Goal: Task Accomplishment & Management: Manage account settings

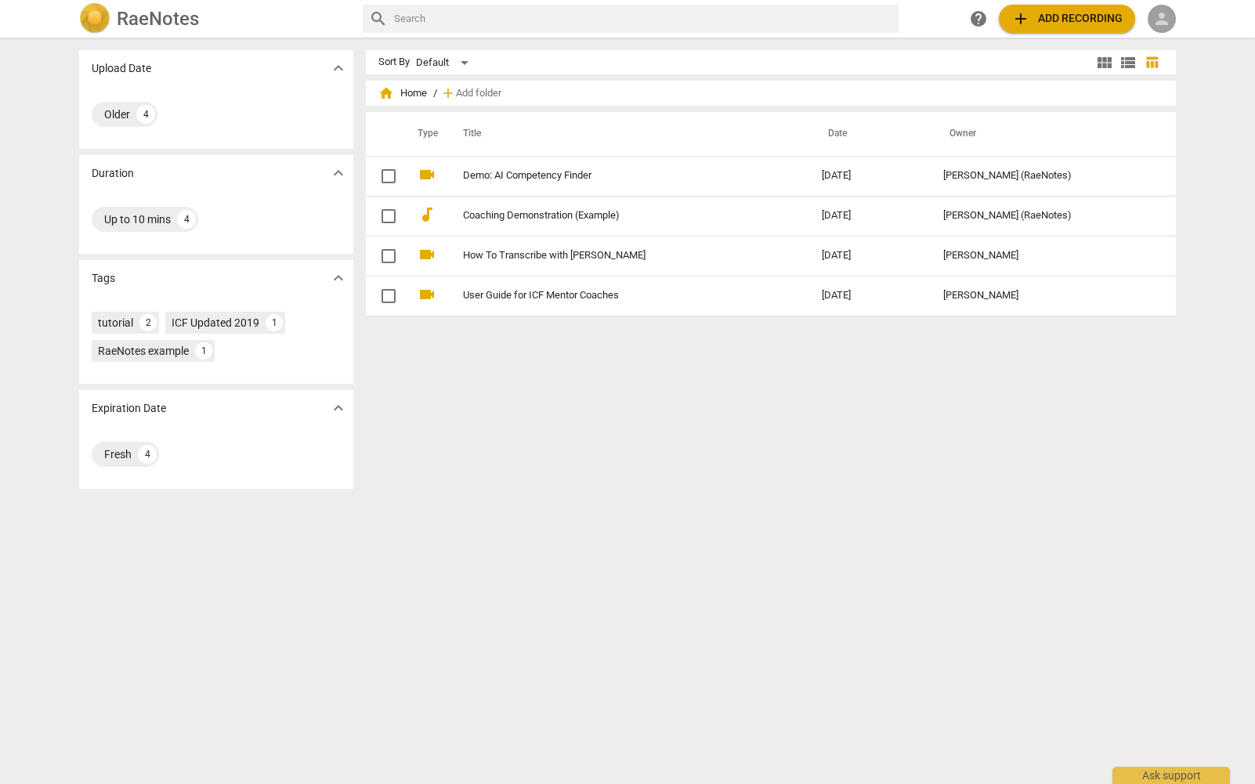
click at [1158, 14] on span "person" at bounding box center [1161, 18] width 19 height 19
click at [1170, 40] on li "Login" at bounding box center [1175, 38] width 56 height 38
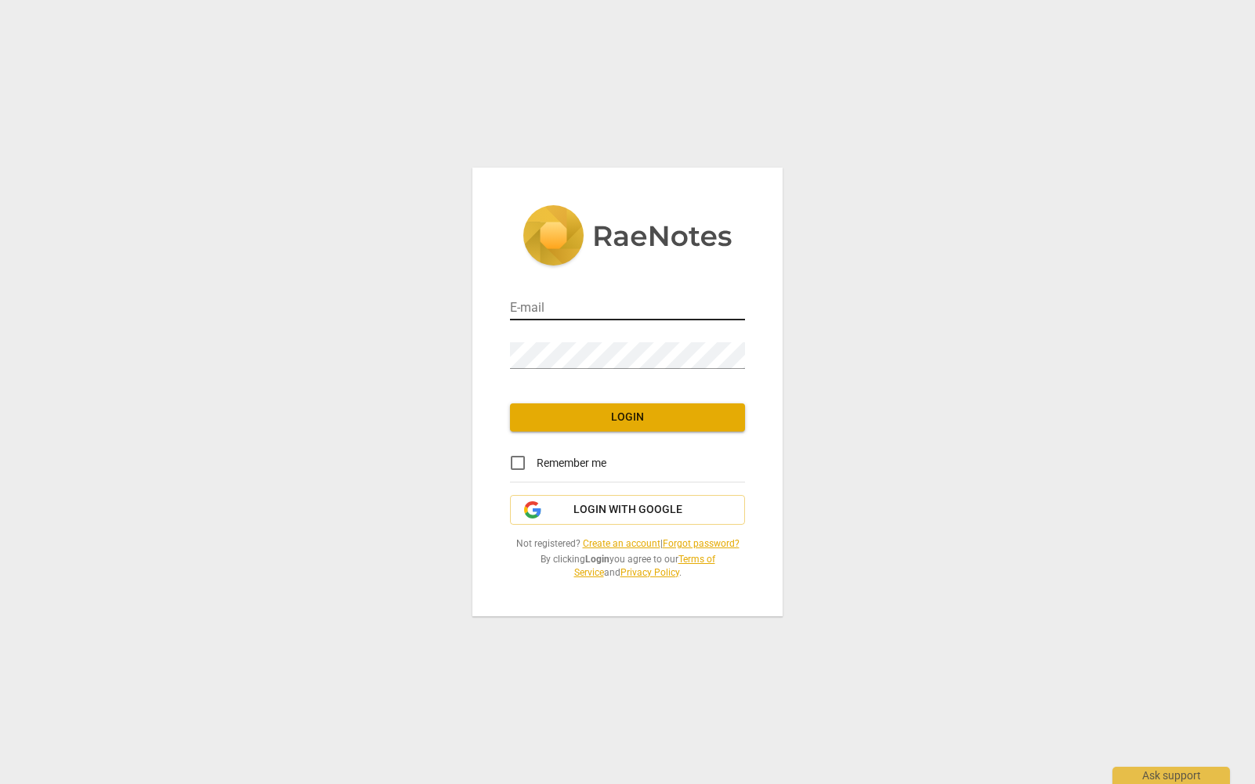
type input "julie@lumiacoaching.com"
click at [667, 298] on input "julie@lumiacoaching.com" at bounding box center [627, 309] width 235 height 23
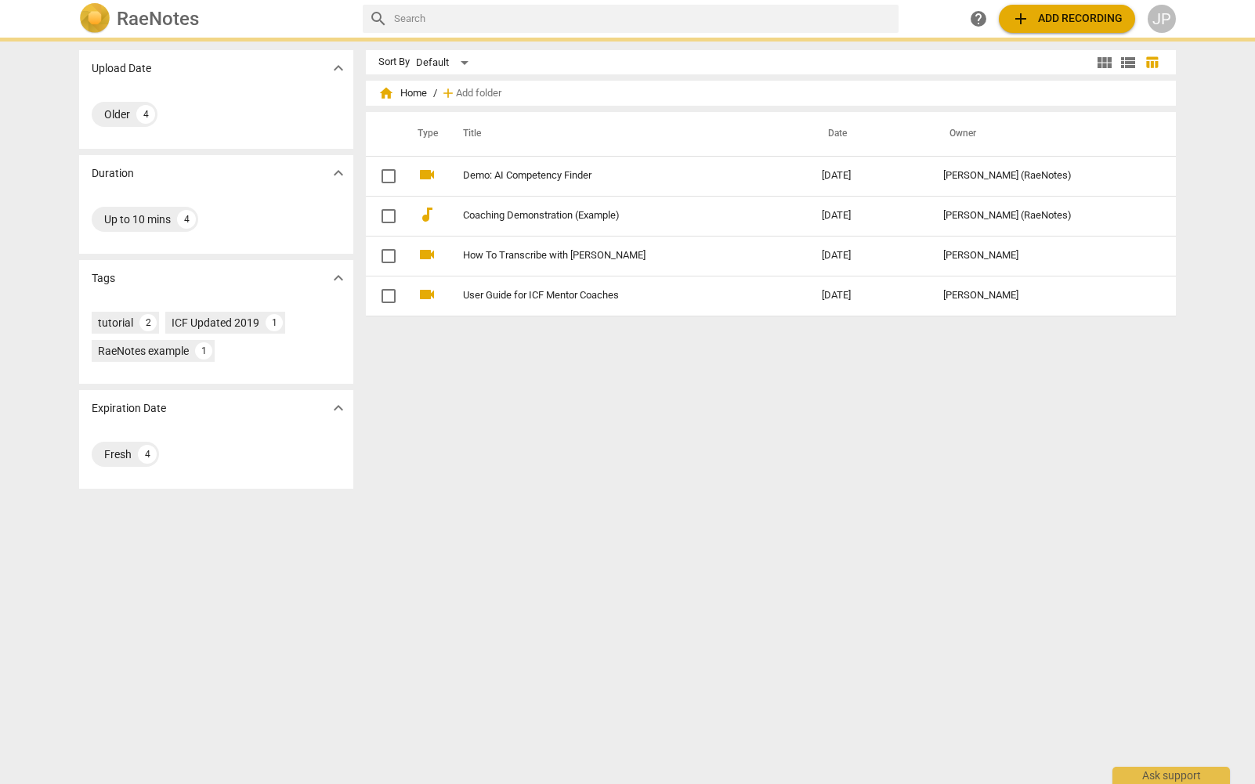
click at [621, 408] on div "Sort By Default view_module view_list table_chart home Home / add Add folder Ty…" at bounding box center [777, 410] width 822 height 721
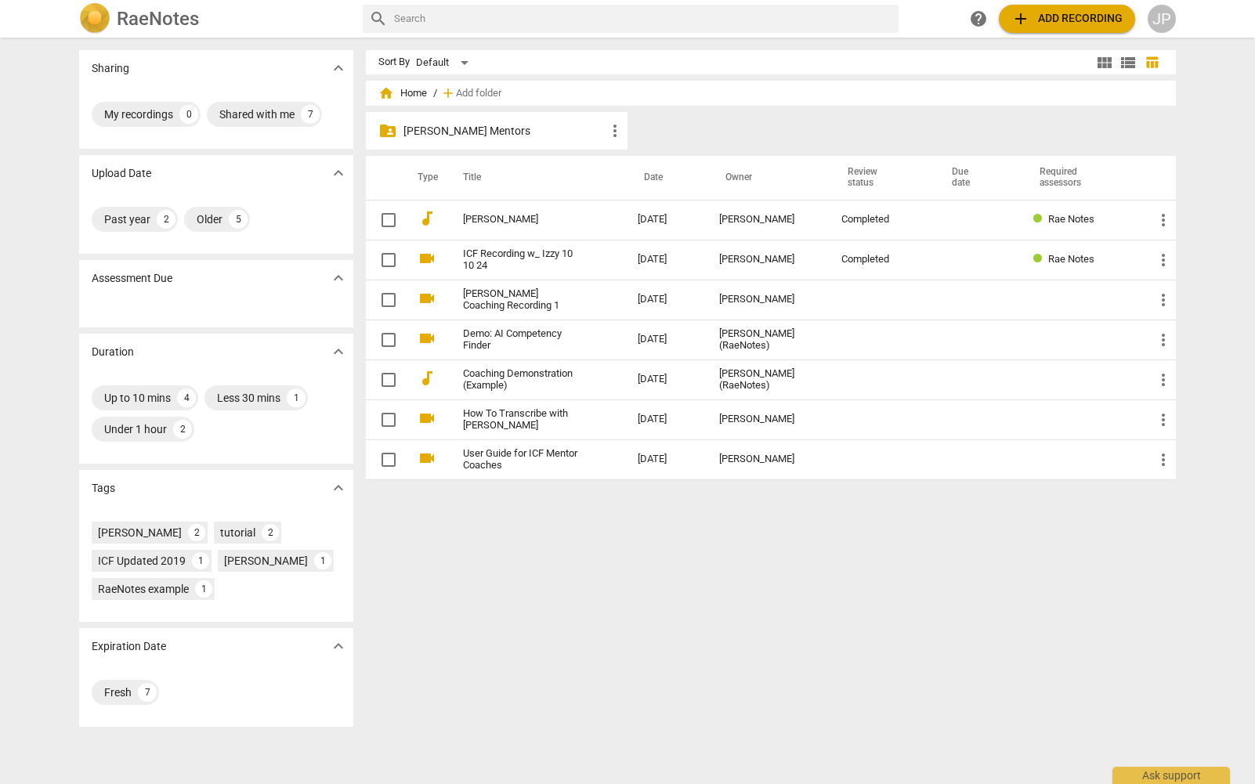
click at [1161, 15] on div "JP" at bounding box center [1161, 19] width 28 height 28
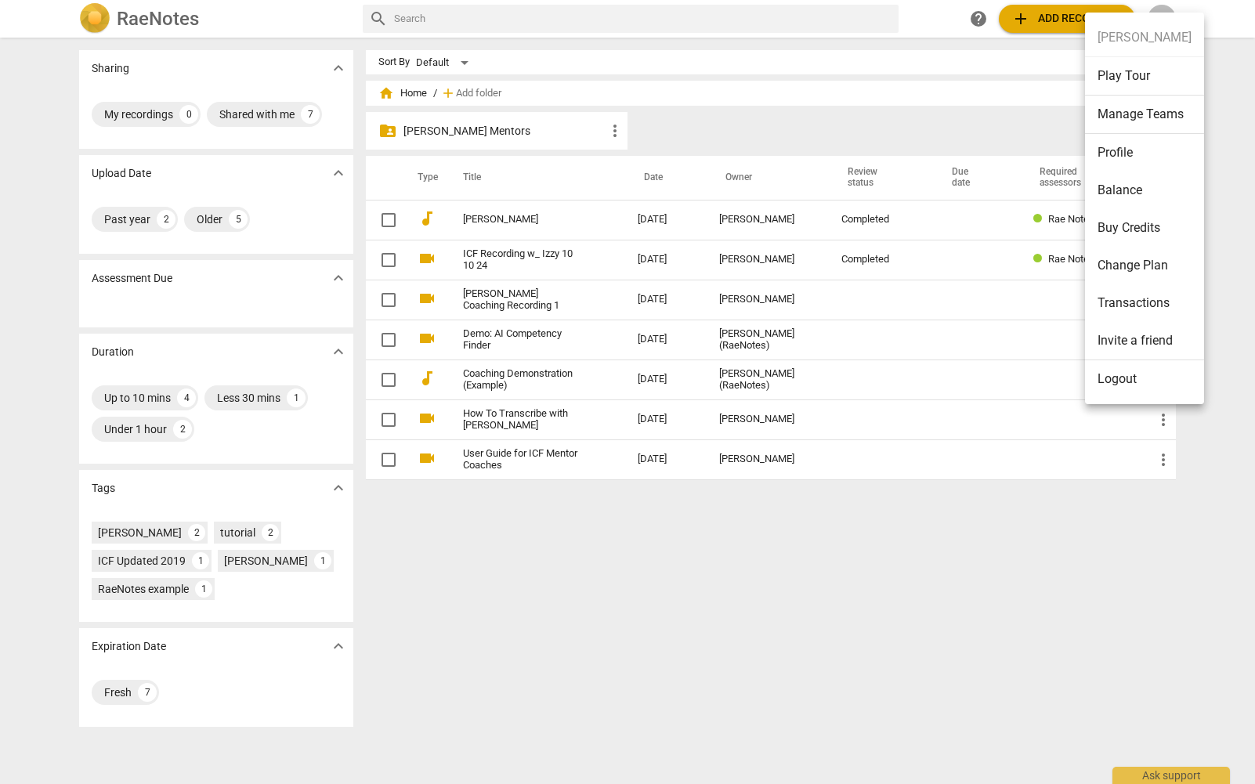
click at [1155, 195] on li "Balance" at bounding box center [1144, 191] width 119 height 38
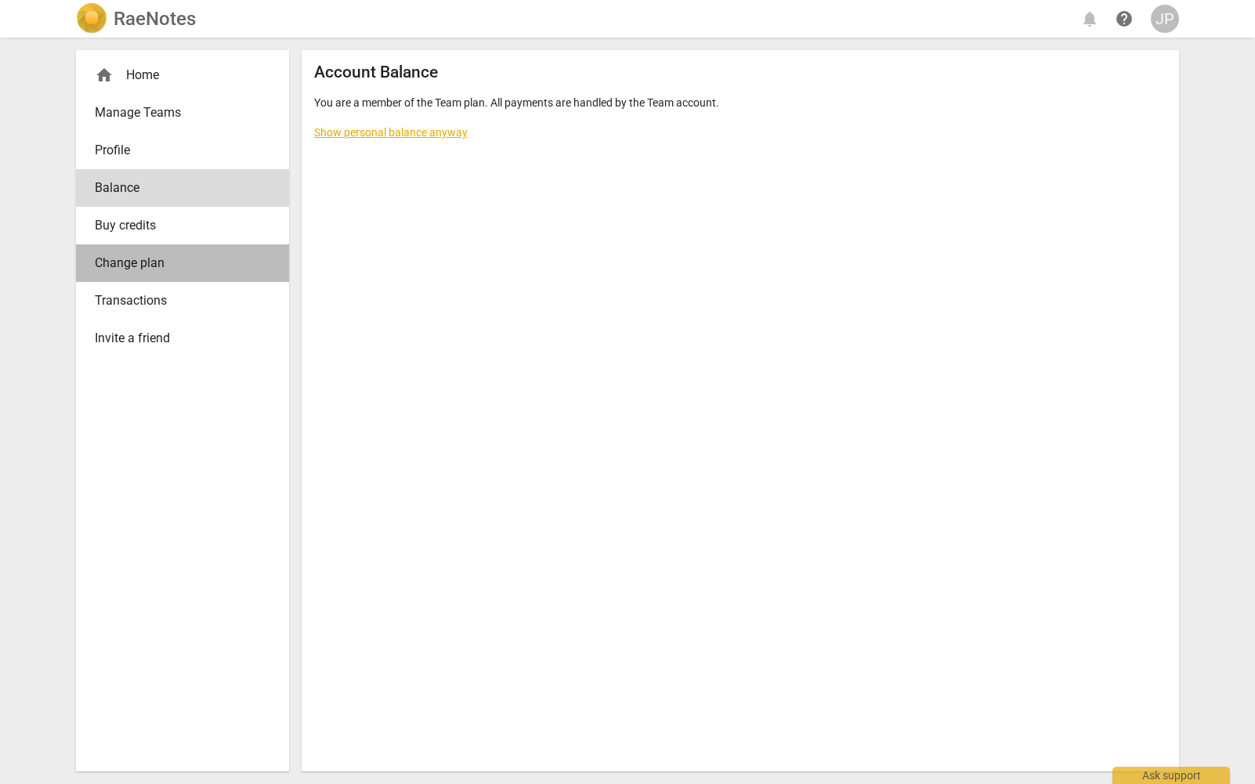
click at [206, 273] on span "Change plan" at bounding box center [176, 263] width 163 height 19
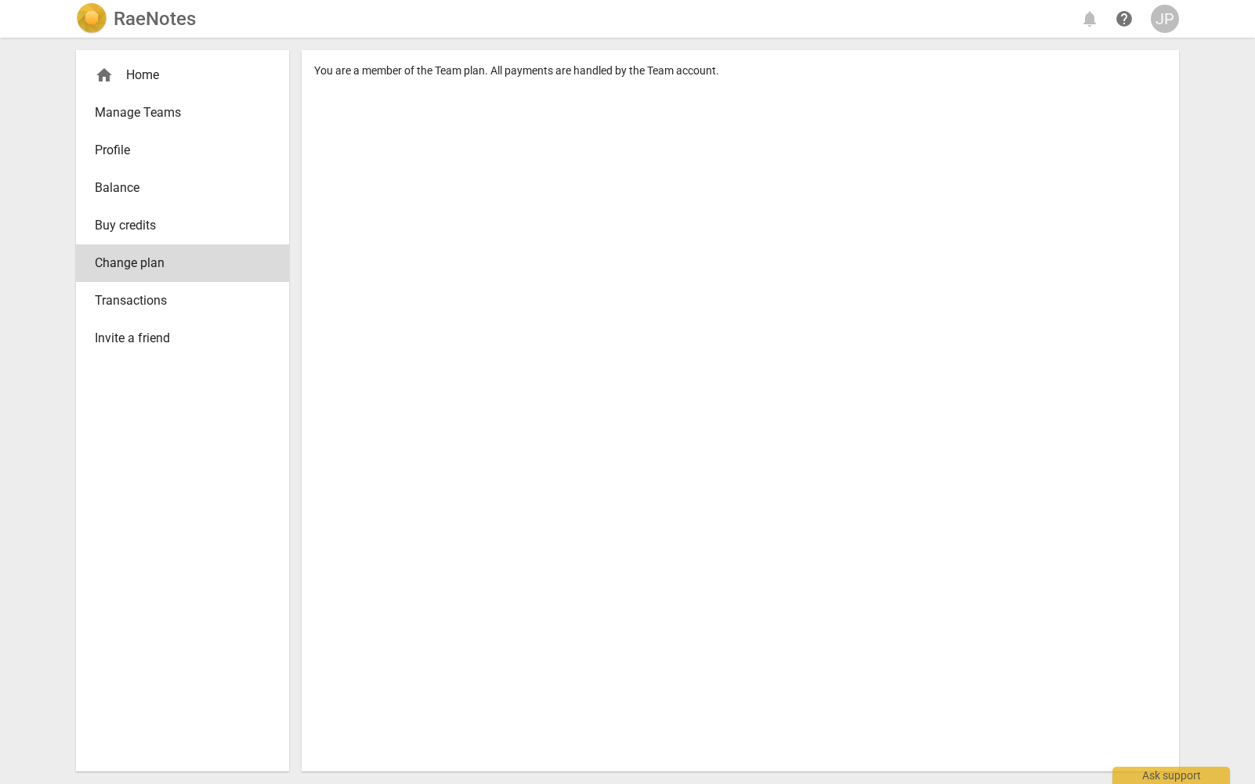
click at [195, 235] on span "Buy credits" at bounding box center [176, 225] width 163 height 19
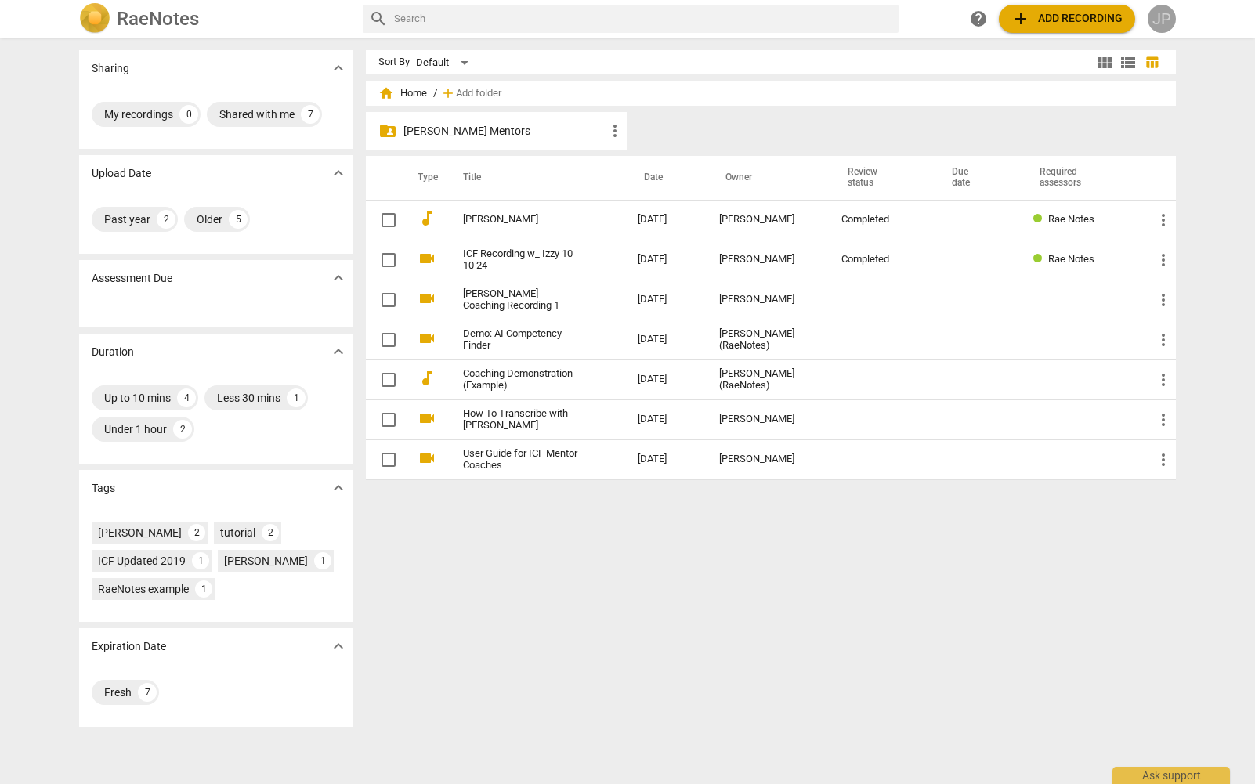
click at [1151, 20] on div "JP" at bounding box center [1161, 19] width 28 height 28
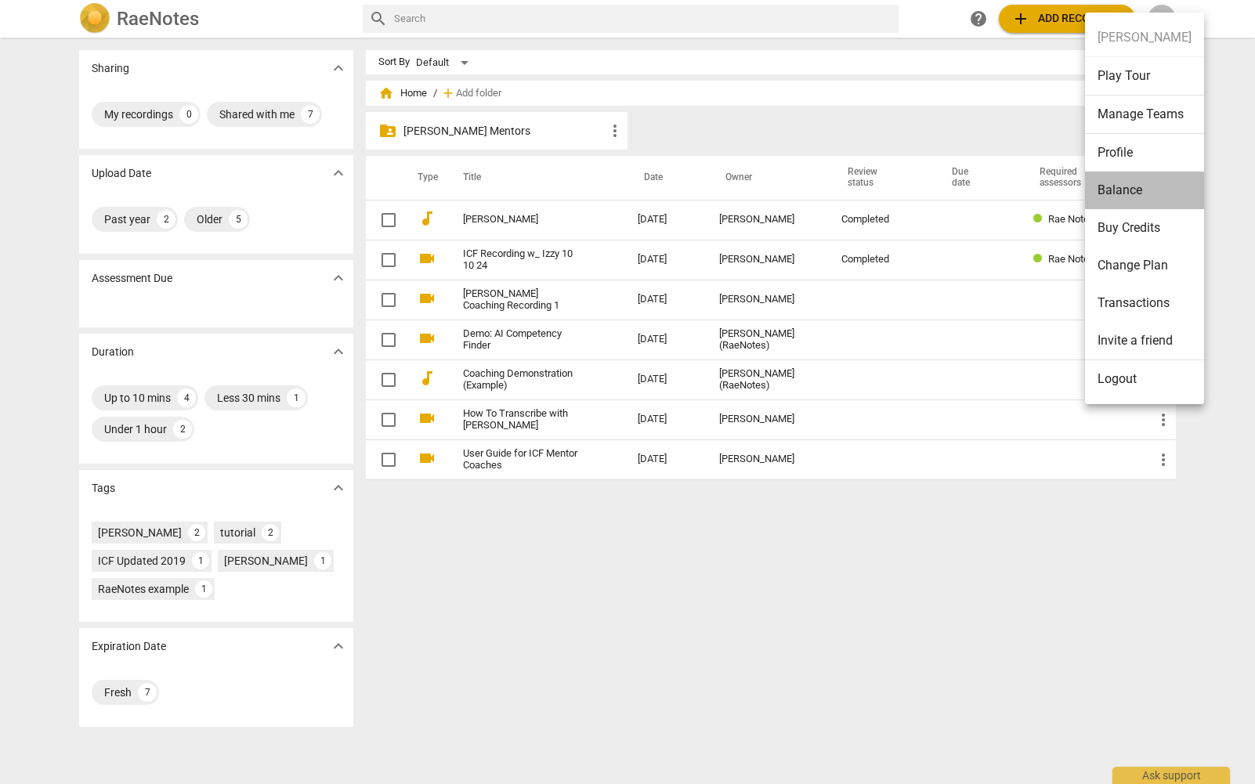
click at [1157, 186] on li "Balance" at bounding box center [1144, 191] width 119 height 38
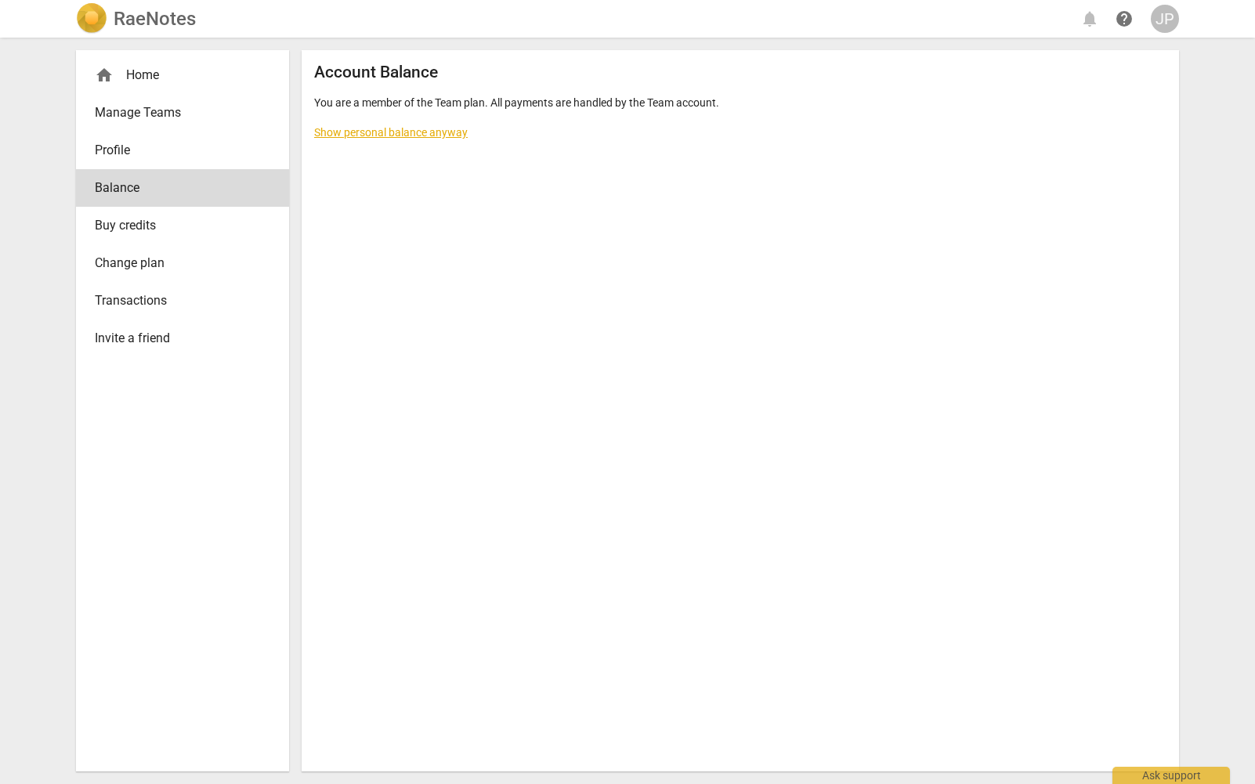
click at [160, 132] on link "Manage Teams" at bounding box center [182, 113] width 213 height 38
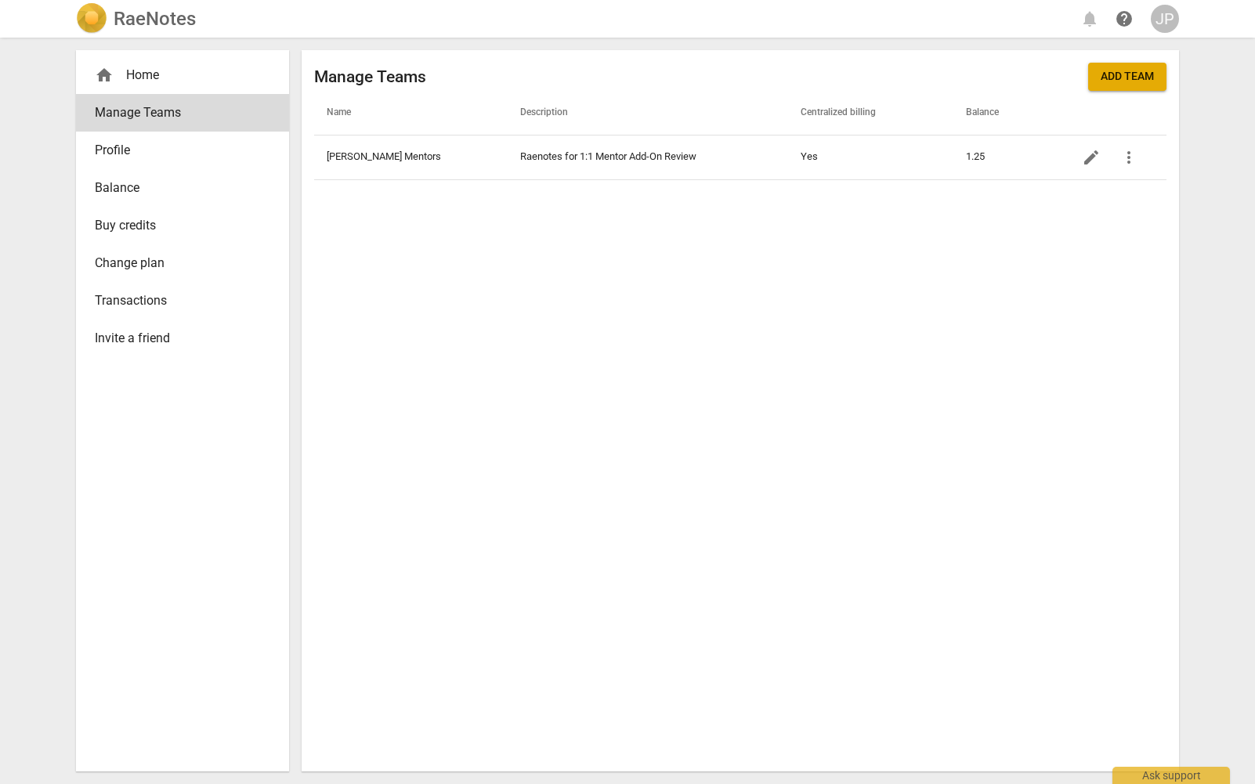
click at [157, 67] on div "home Home" at bounding box center [176, 75] width 163 height 19
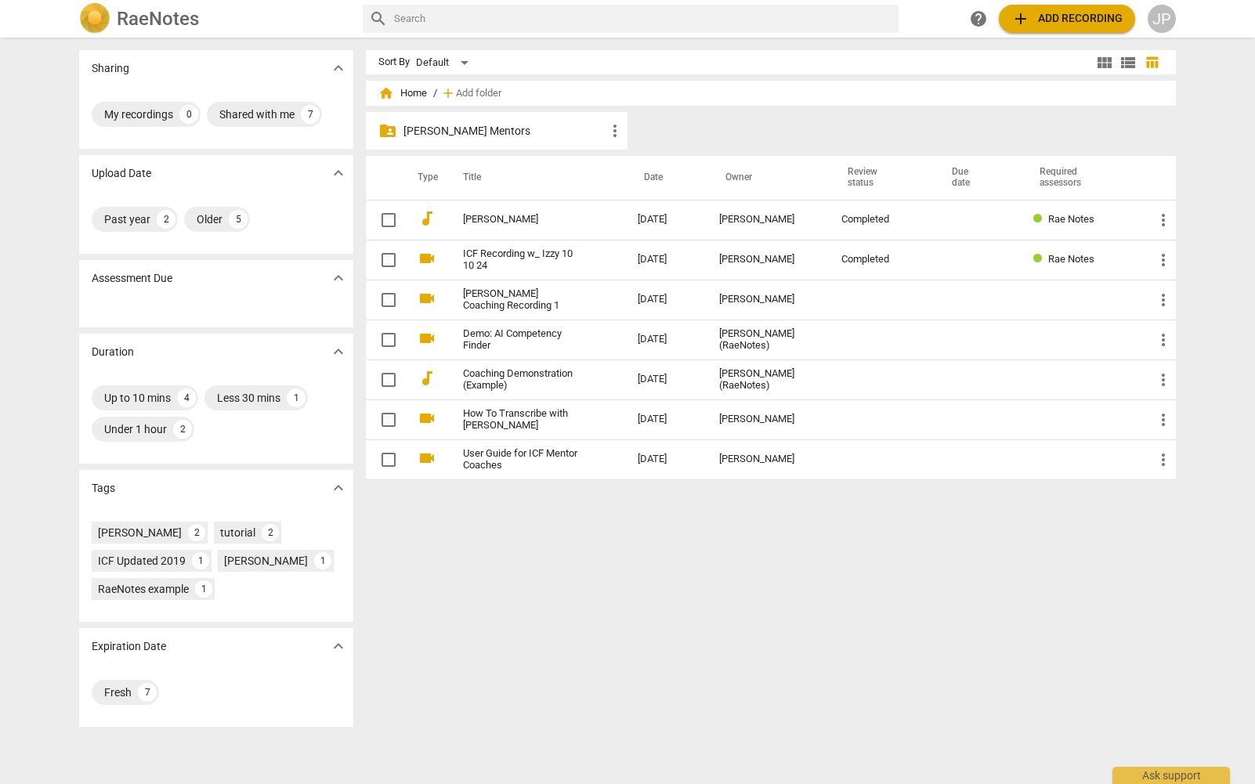
click at [1061, 25] on span "add Add recording" at bounding box center [1066, 18] width 111 height 19
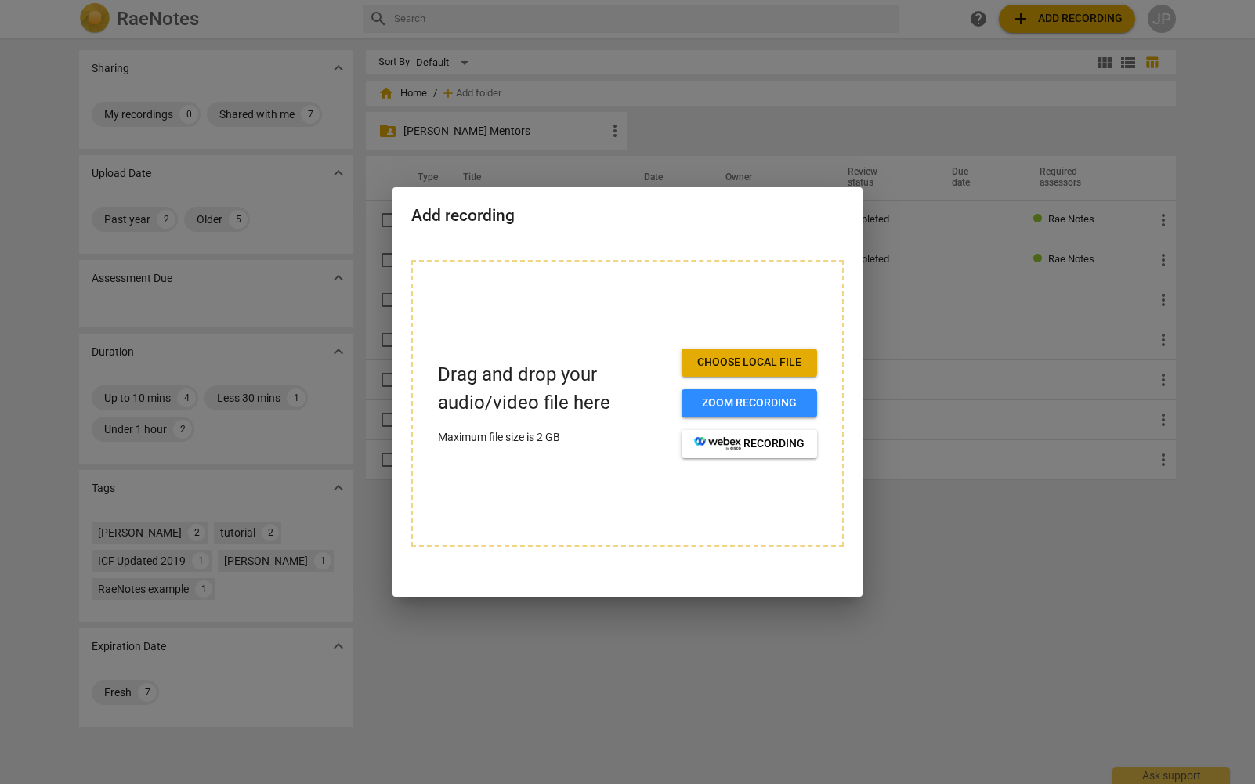
click at [931, 103] on div at bounding box center [627, 392] width 1255 height 784
